Goal: Task Accomplishment & Management: Use online tool/utility

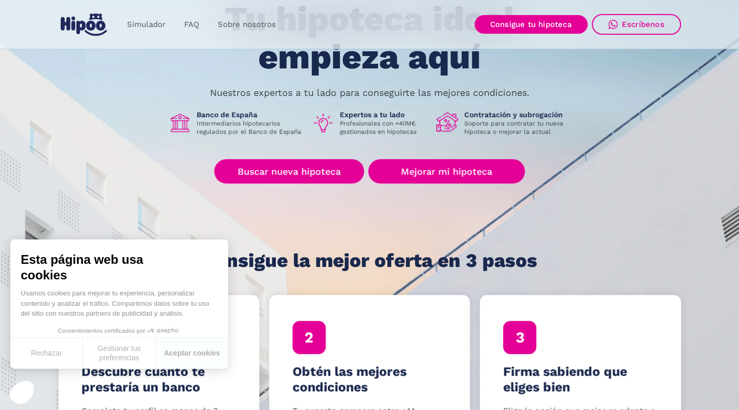
scroll to position [97, 0]
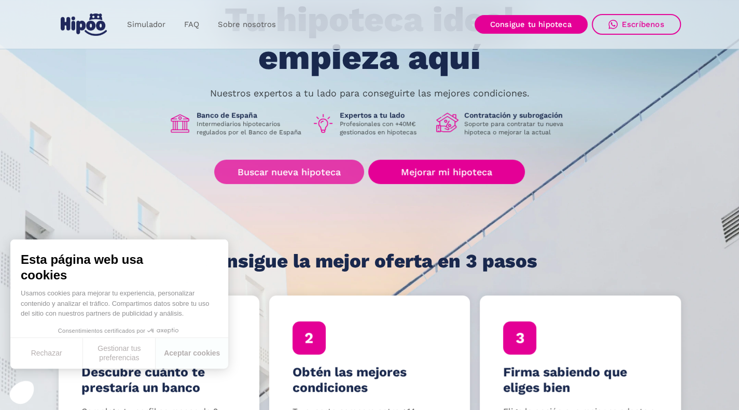
click at [323, 169] on link "Buscar nueva hipoteca" at bounding box center [289, 172] width 150 height 24
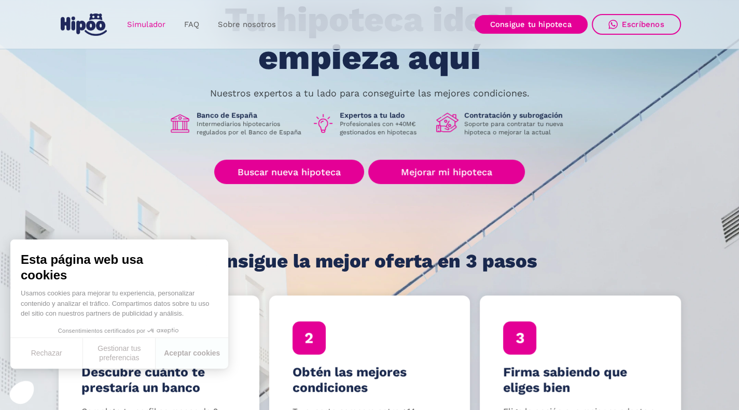
click at [153, 30] on link "Simulador" at bounding box center [146, 25] width 57 height 20
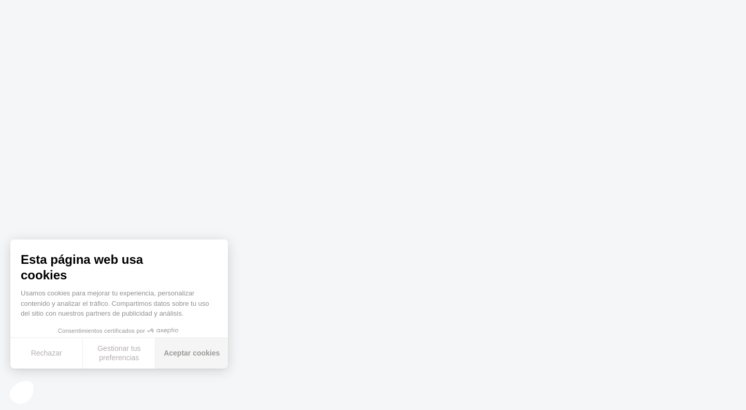
click at [198, 351] on button "Aceptar cookies" at bounding box center [191, 353] width 73 height 31
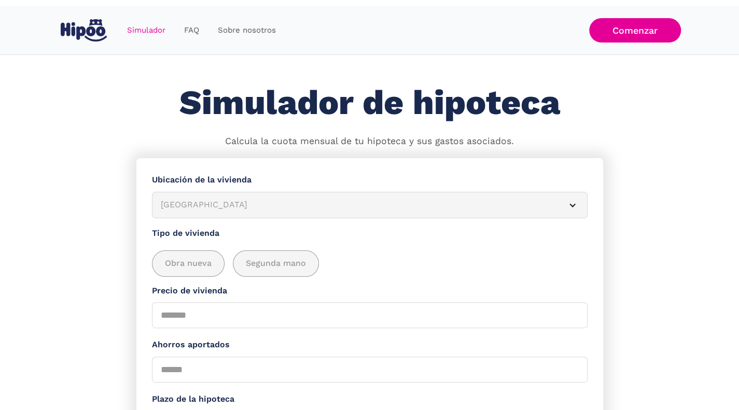
scroll to position [72, 0]
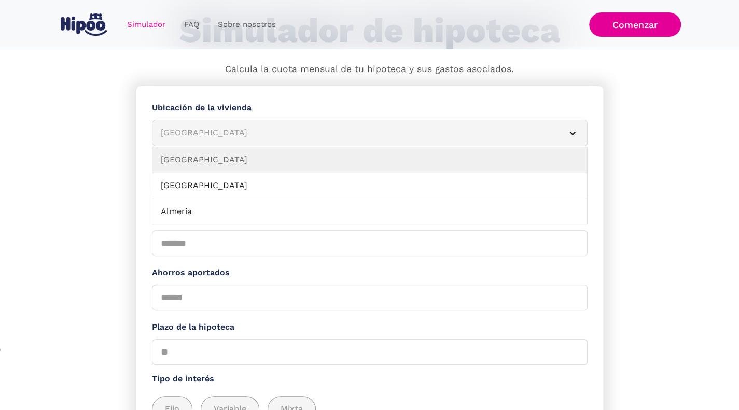
click at [231, 130] on div "[GEOGRAPHIC_DATA]" at bounding box center [357, 132] width 393 height 13
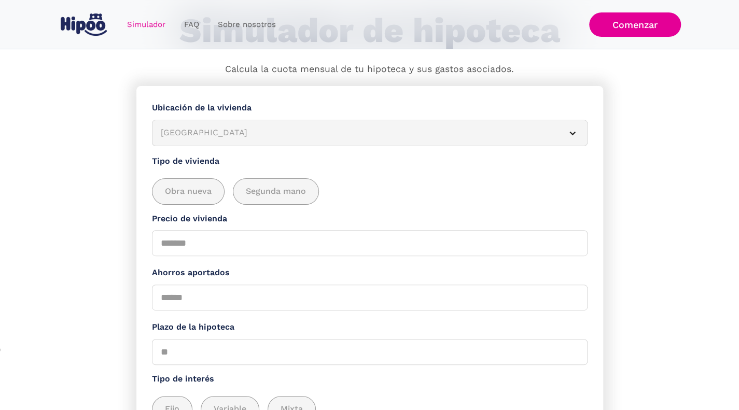
click at [231, 130] on div "[GEOGRAPHIC_DATA]" at bounding box center [357, 132] width 393 height 13
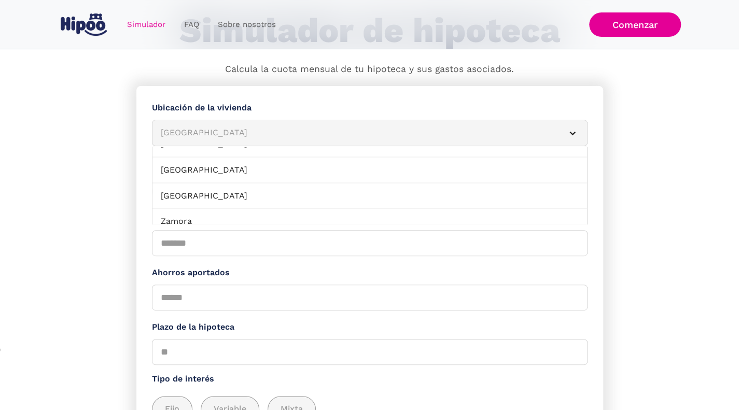
scroll to position [1159, 0]
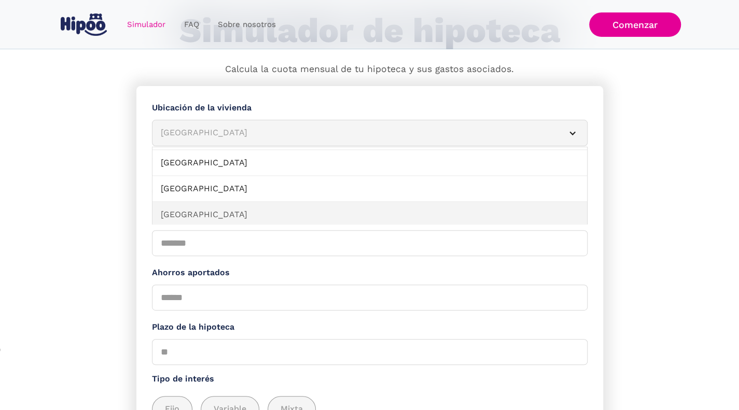
click at [190, 202] on link "[GEOGRAPHIC_DATA]" at bounding box center [369, 215] width 434 height 26
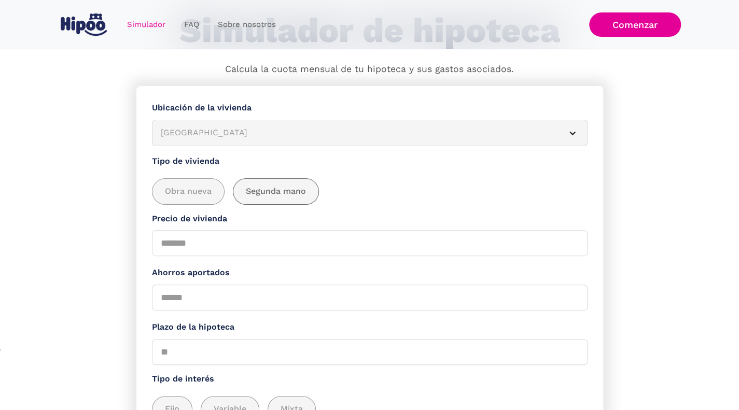
click at [274, 184] on div "add_description_here" at bounding box center [275, 191] width 85 height 25
click at [195, 249] on input "Precio de vivienda" at bounding box center [369, 243] width 435 height 26
type input "******"
click at [186, 295] on input "Ahorros aportados" at bounding box center [369, 298] width 435 height 26
type input "*****"
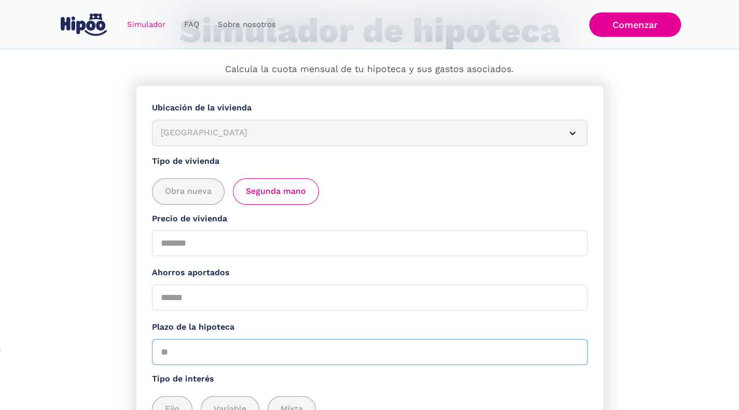
click at [192, 358] on input "Plazo de la hipoteca" at bounding box center [369, 352] width 435 height 26
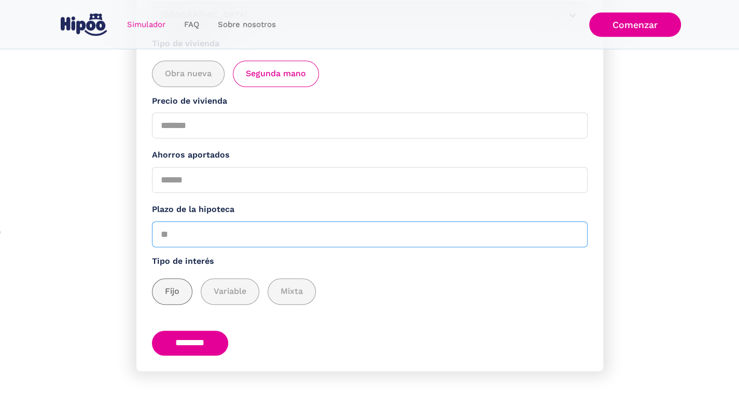
type input "**"
click at [170, 290] on span "Fijo" at bounding box center [172, 291] width 15 height 13
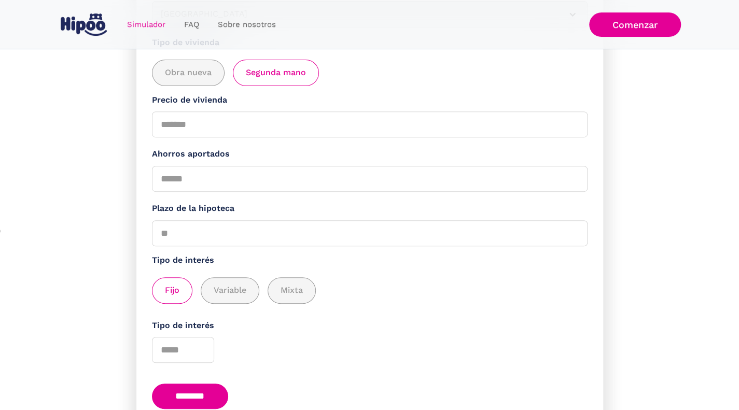
scroll to position [246, 0]
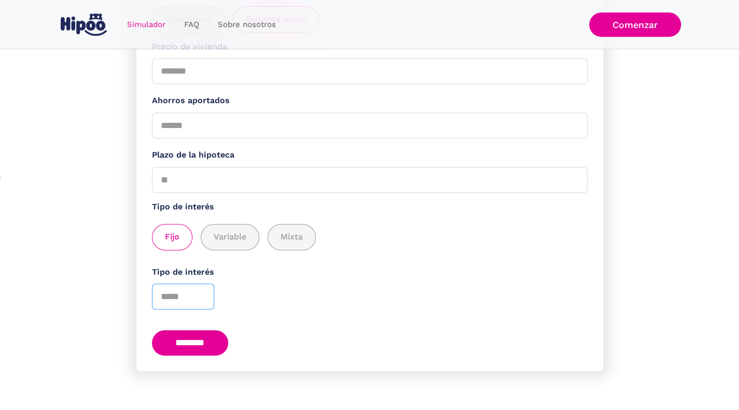
click at [161, 299] on input "Tipo de interés" at bounding box center [183, 297] width 62 height 26
type input "*"
click at [208, 345] on input "********" at bounding box center [190, 342] width 77 height 25
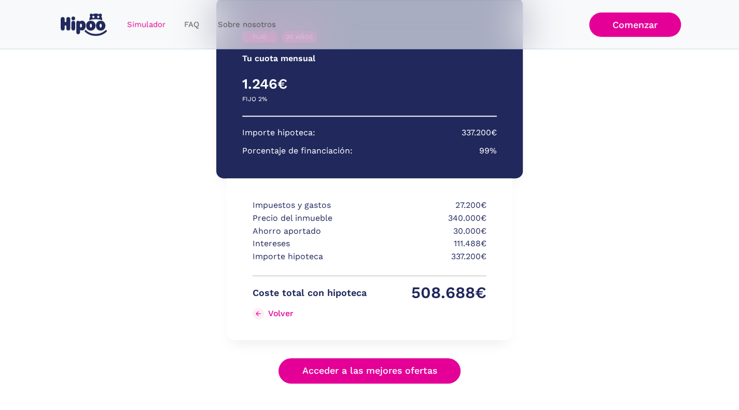
scroll to position [168, 0]
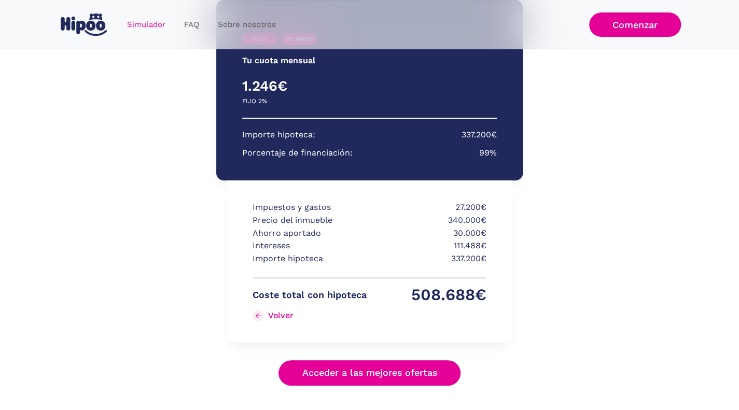
click at [366, 374] on link "Acceder a las mejores ofertas" at bounding box center [369, 372] width 182 height 25
